Goal: Navigation & Orientation: Find specific page/section

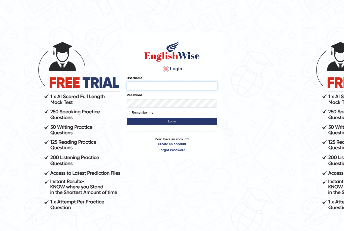
type input "andy_parramatta"
click at [172, 121] on button "Login" at bounding box center [172, 122] width 91 height 8
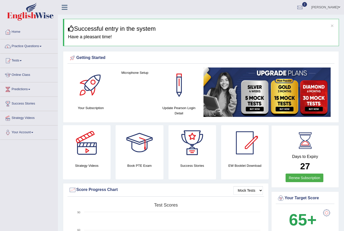
click at [316, 226] on b "65+" at bounding box center [303, 219] width 28 height 18
click at [18, 62] on link "Tests" at bounding box center [28, 60] width 57 height 13
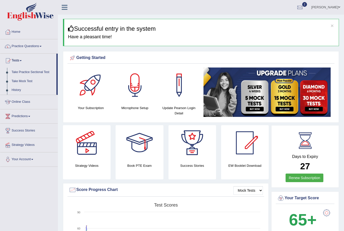
click at [15, 90] on div at bounding box center [172, 115] width 344 height 231
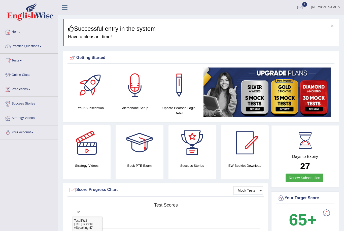
click at [15, 62] on link "Tests" at bounding box center [28, 60] width 57 height 13
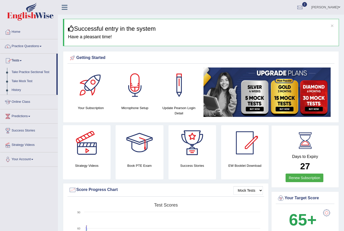
click at [17, 89] on div at bounding box center [172, 115] width 344 height 231
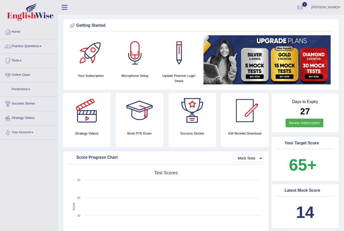
click at [14, 60] on link "Tests" at bounding box center [28, 60] width 57 height 13
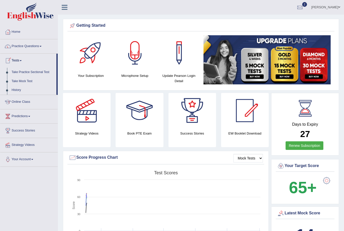
click at [15, 90] on div at bounding box center [172, 115] width 344 height 231
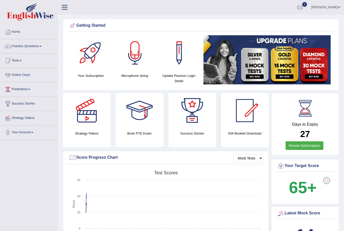
click at [17, 57] on link "Tests" at bounding box center [28, 60] width 57 height 13
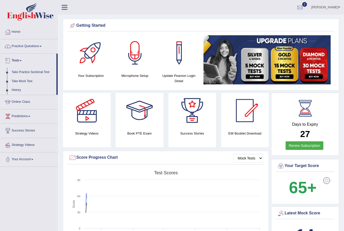
click at [18, 81] on div at bounding box center [172, 115] width 344 height 231
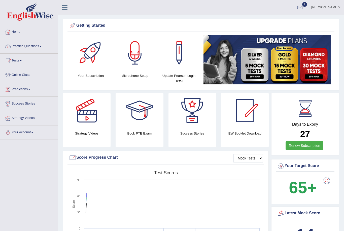
click at [15, 60] on link "Tests" at bounding box center [28, 60] width 57 height 13
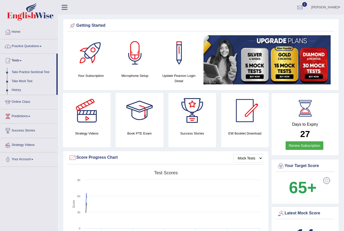
click at [14, 88] on div at bounding box center [172, 115] width 344 height 231
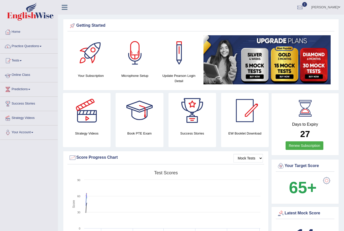
click at [12, 78] on link "Online Class" at bounding box center [28, 74] width 57 height 13
click at [12, 47] on link "Practice Questions" at bounding box center [28, 45] width 57 height 13
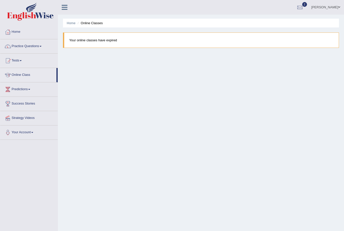
click at [12, 57] on link "Tests" at bounding box center [28, 60] width 57 height 13
click at [10, 60] on div at bounding box center [8, 61] width 8 height 8
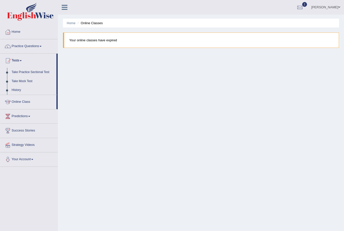
click at [13, 89] on div at bounding box center [172, 115] width 344 height 231
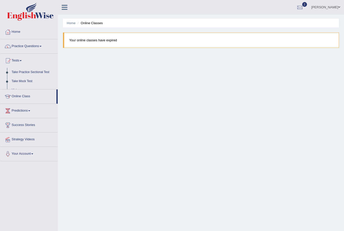
click at [16, 94] on link "Online Class" at bounding box center [28, 95] width 56 height 13
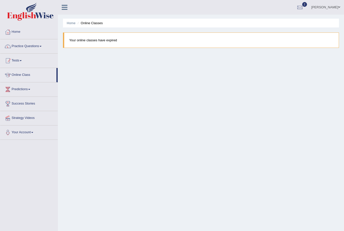
click at [11, 60] on div at bounding box center [8, 61] width 8 height 8
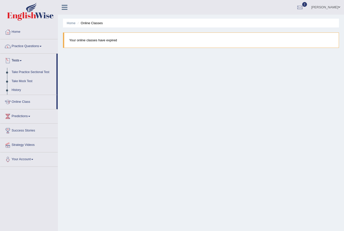
click at [14, 90] on div at bounding box center [172, 115] width 344 height 231
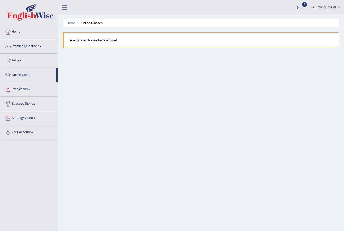
click at [17, 44] on link "Practice Questions" at bounding box center [28, 45] width 57 height 13
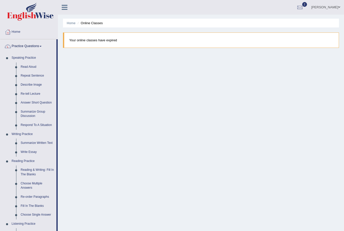
click at [25, 143] on div at bounding box center [172, 115] width 344 height 231
